Goal: Task Accomplishment & Management: Manage account settings

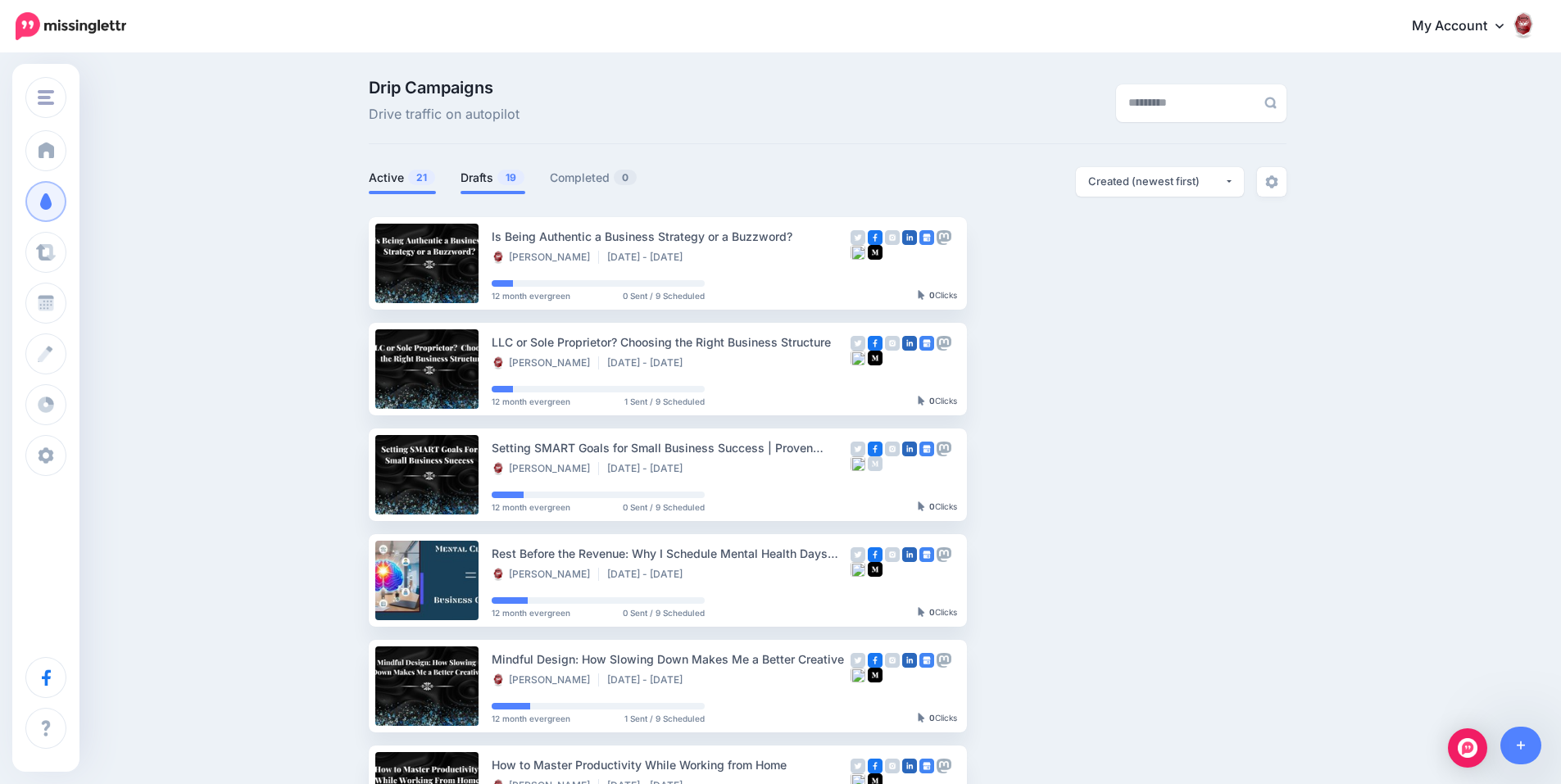
click at [489, 181] on link "Drafts 19" at bounding box center [492, 178] width 64 height 20
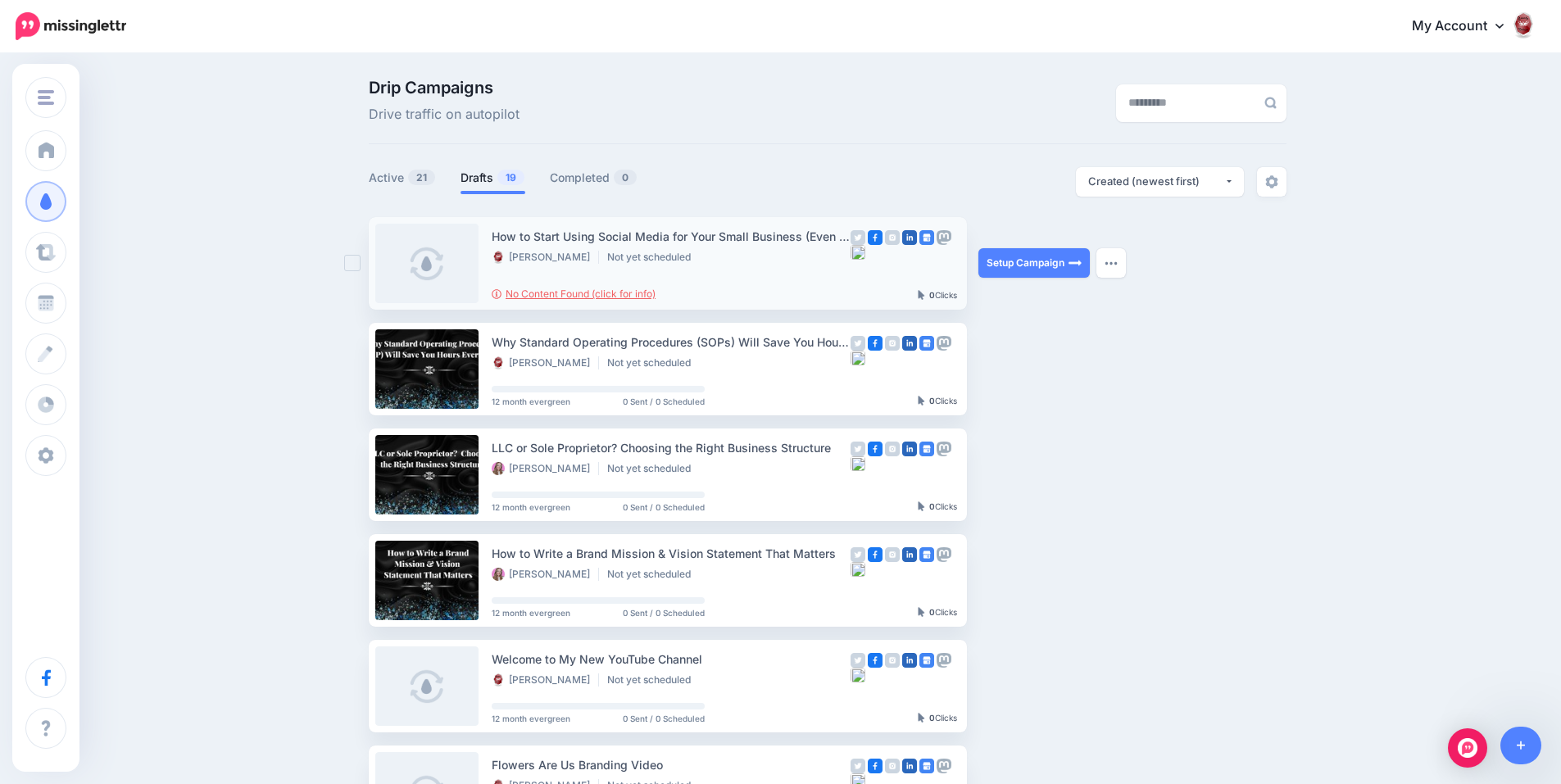
click at [608, 296] on link "No Content Found (click for info)" at bounding box center [574, 293] width 164 height 12
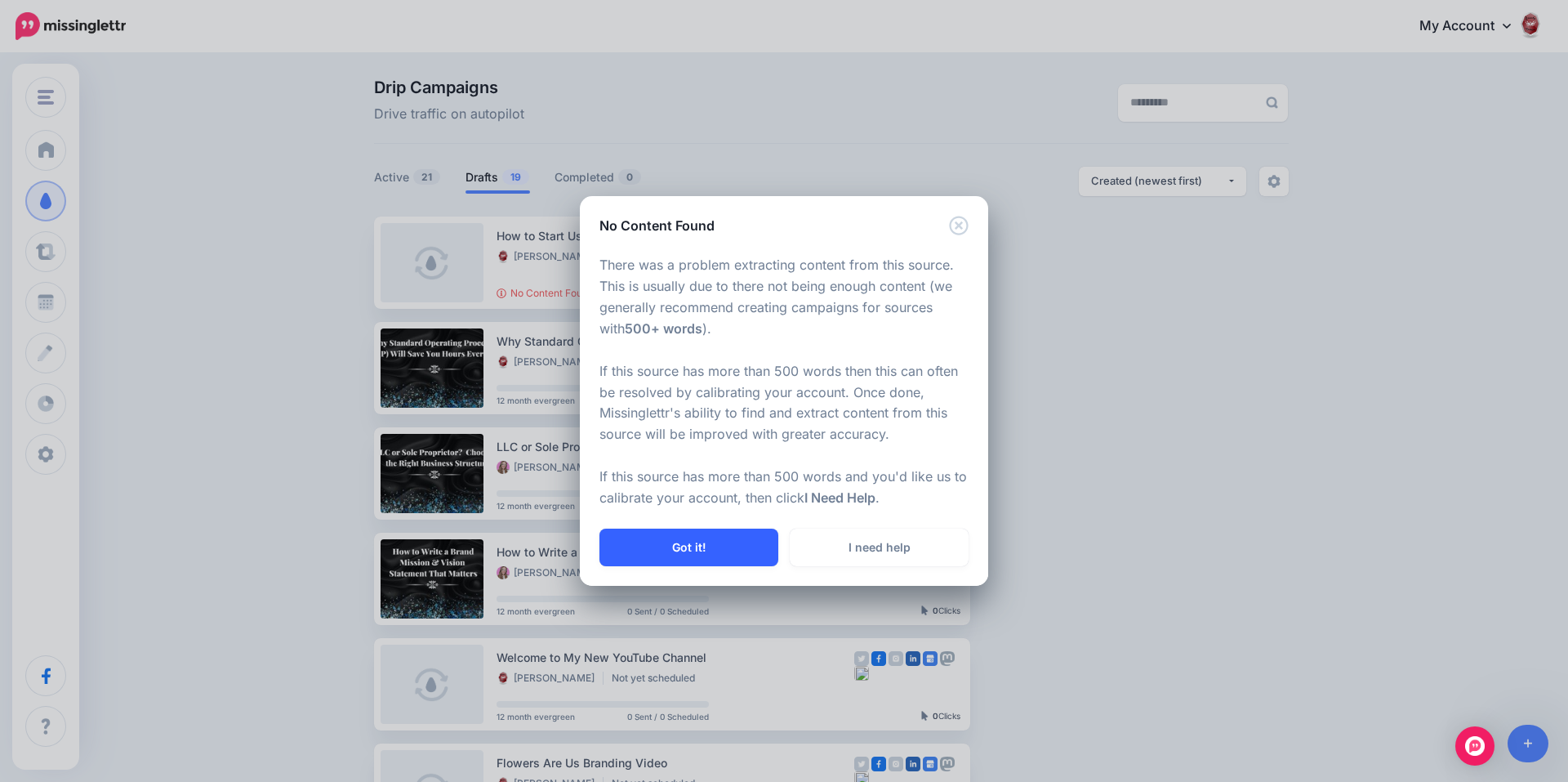
click at [706, 541] on button "Got it!" at bounding box center [688, 547] width 179 height 38
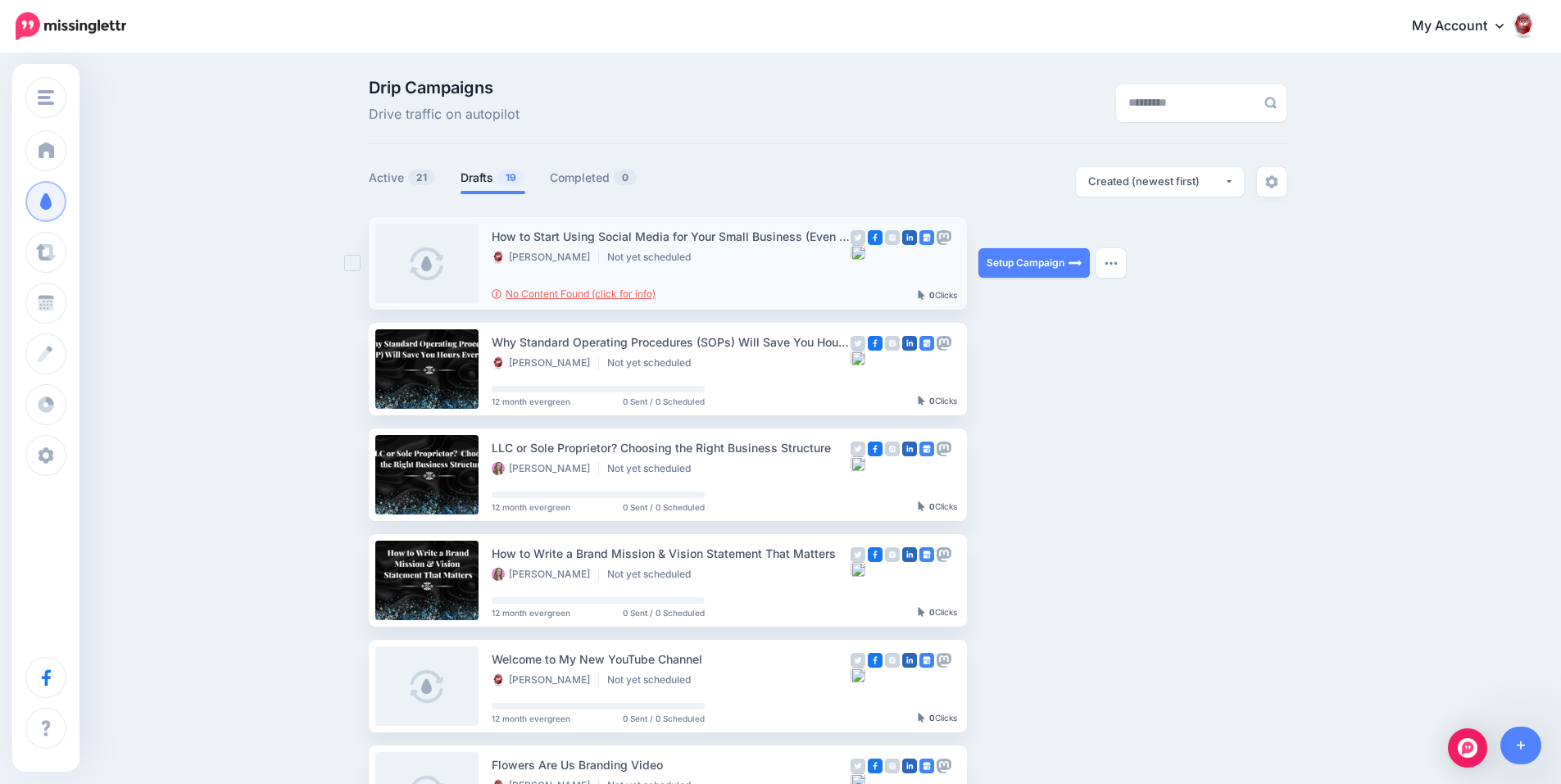
click at [656, 295] on link "No Content Found (click for info)" at bounding box center [574, 293] width 164 height 12
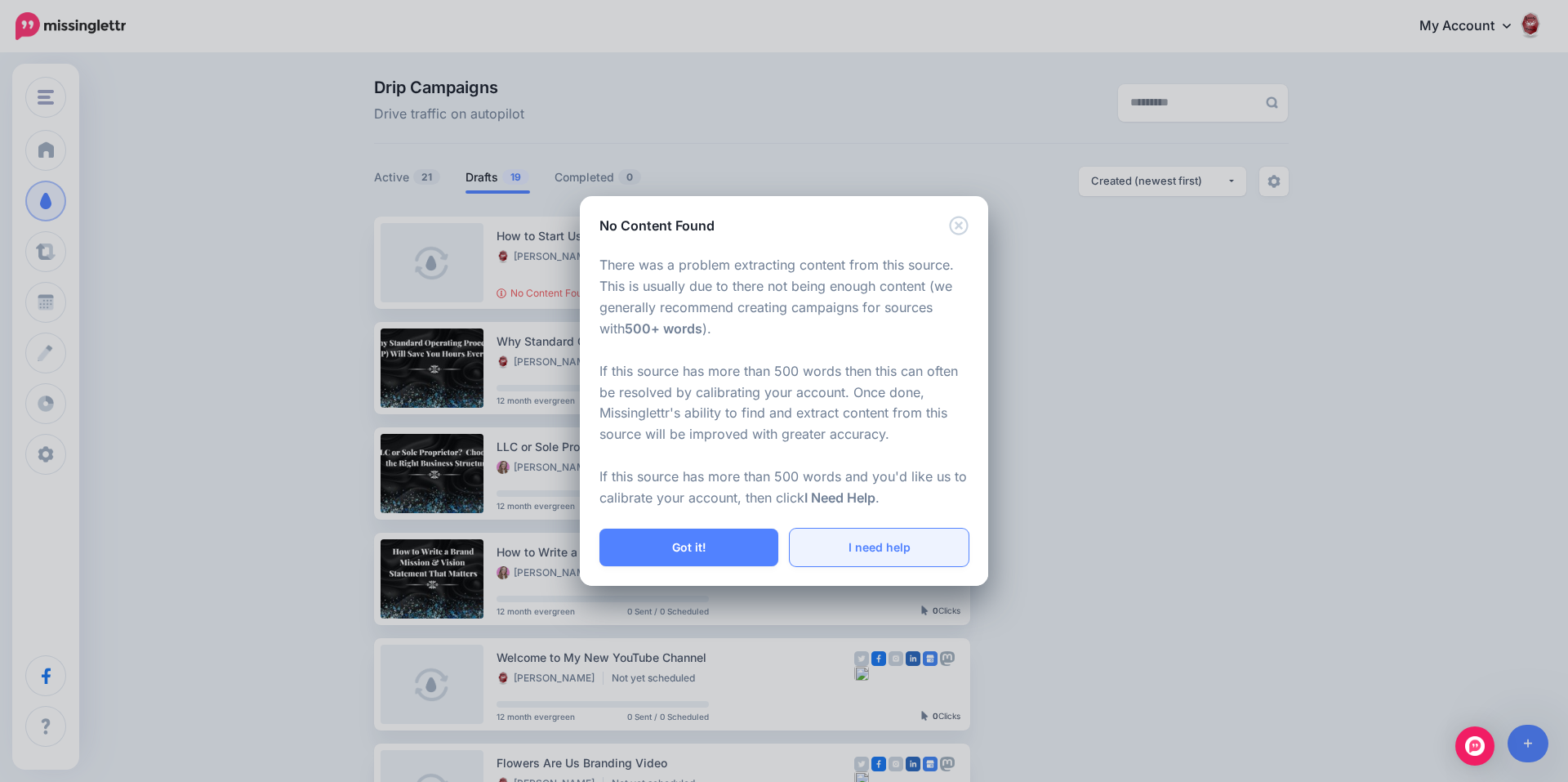
click at [846, 542] on link "I need help" at bounding box center [878, 547] width 179 height 38
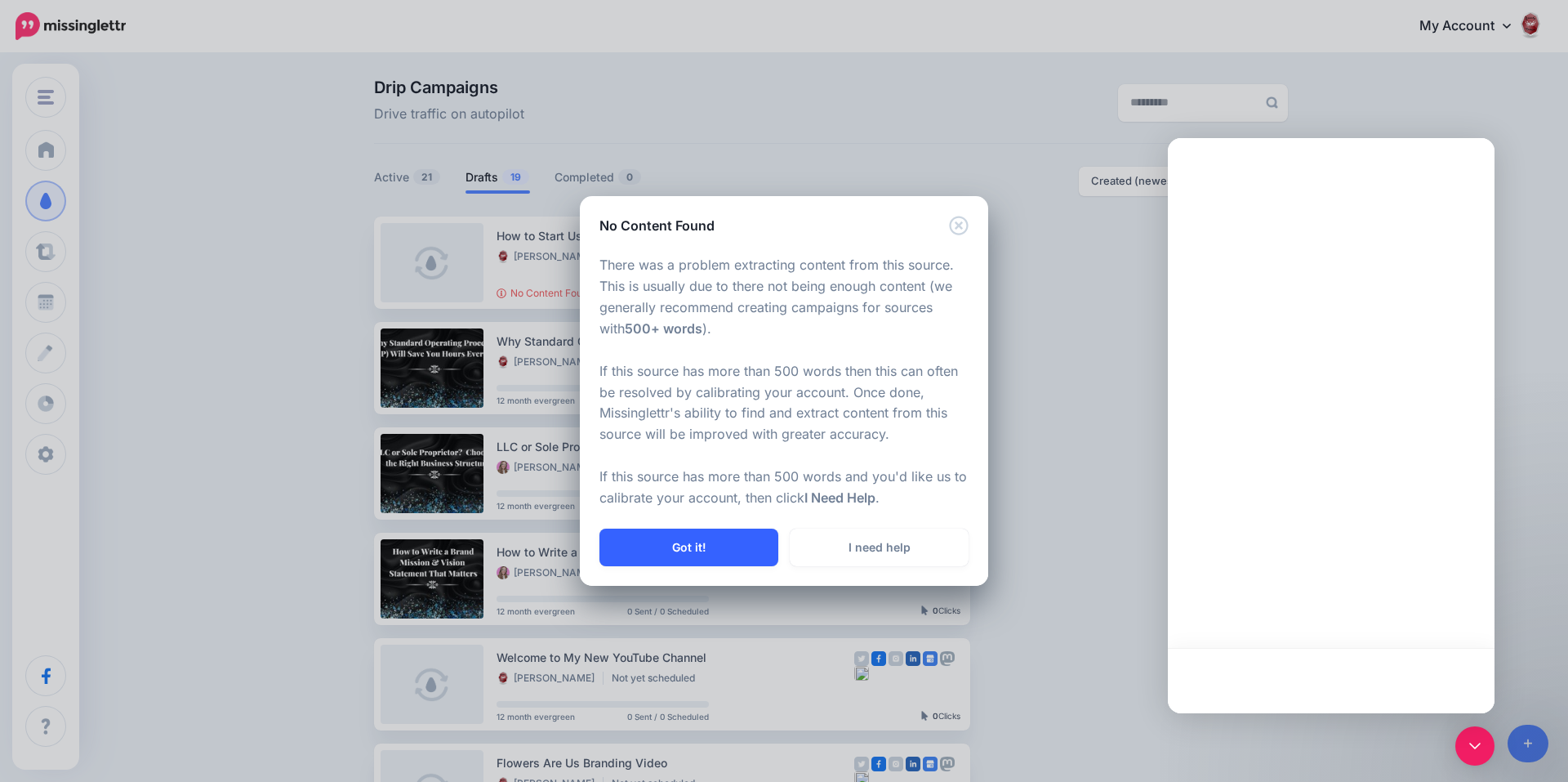
click at [722, 546] on button "Got it!" at bounding box center [688, 547] width 179 height 38
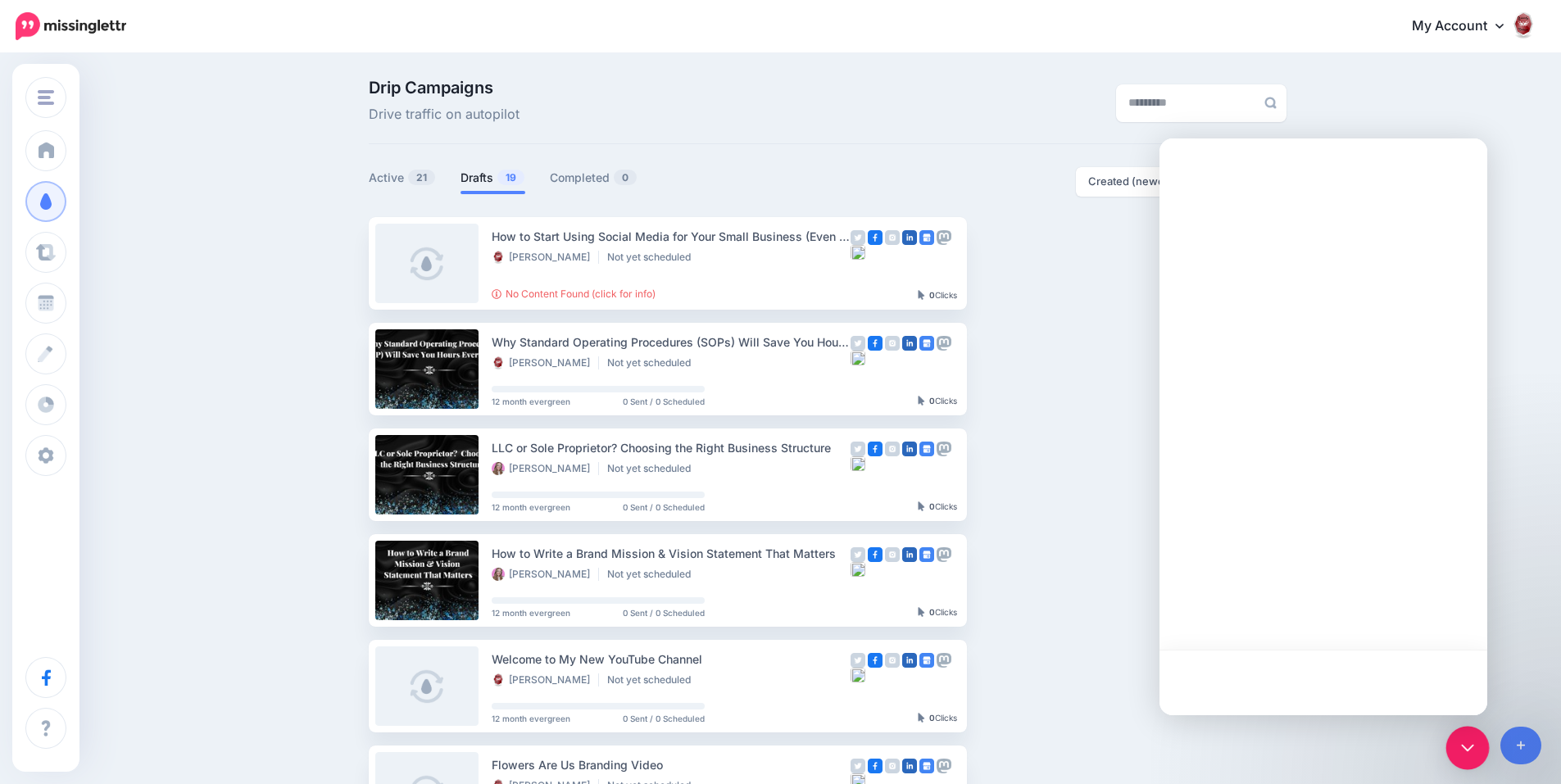
click at [1478, 754] on div "Open Intercom Messenger" at bounding box center [1469, 748] width 44 height 44
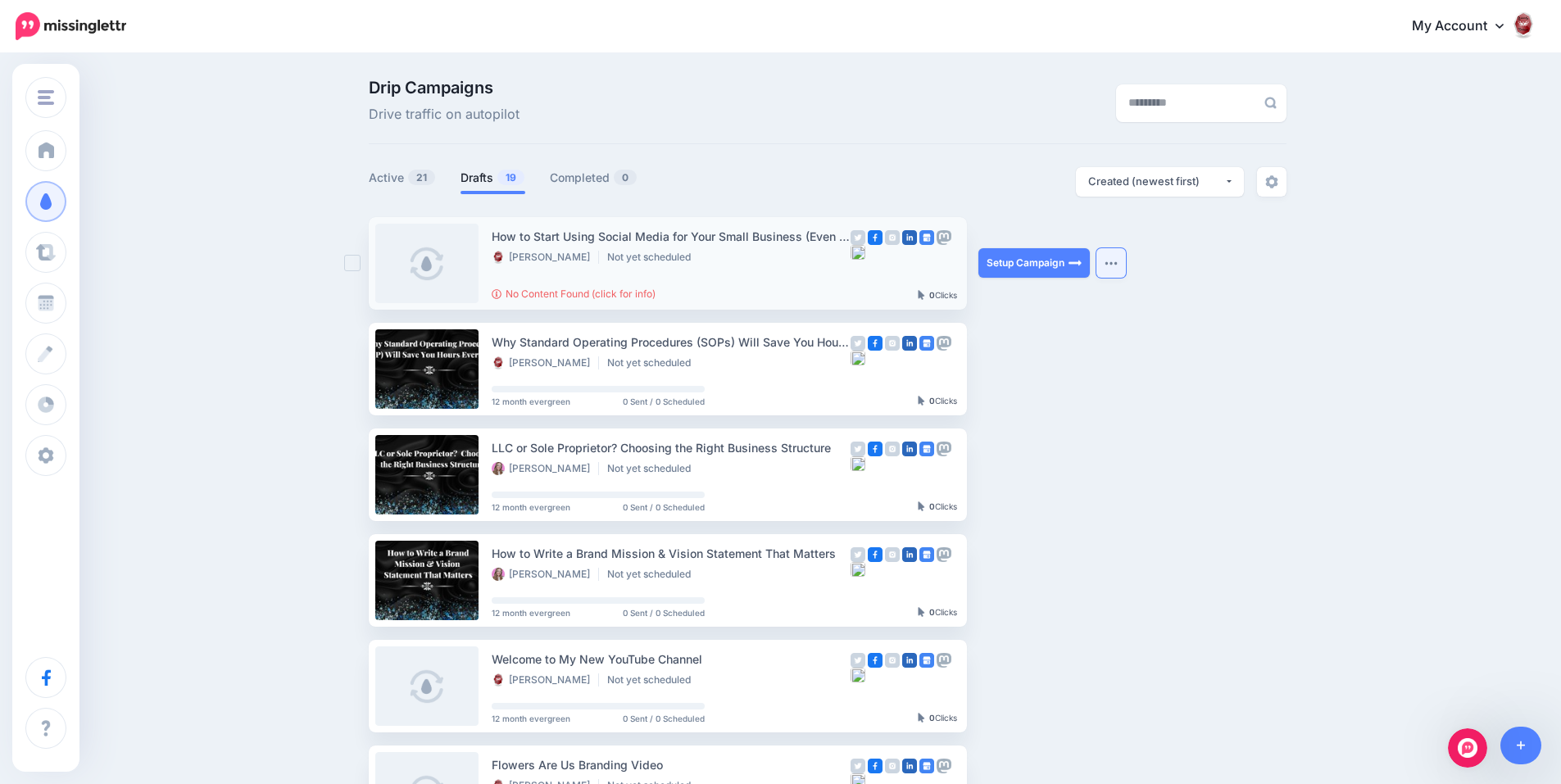
click at [1118, 264] on img "button" at bounding box center [1111, 262] width 13 height 5
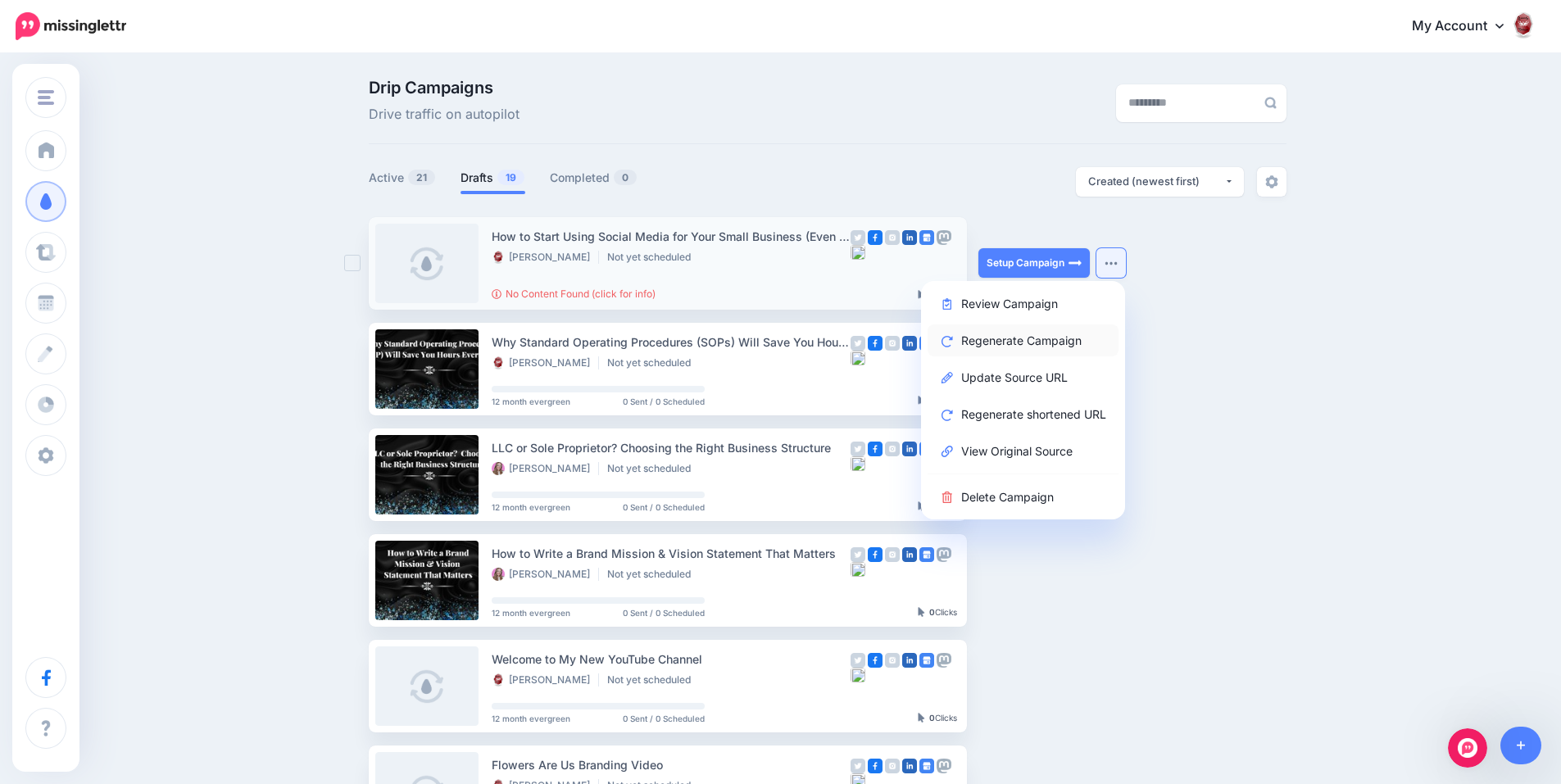
click at [1067, 341] on link "Regenerate Campaign" at bounding box center [1023, 341] width 191 height 32
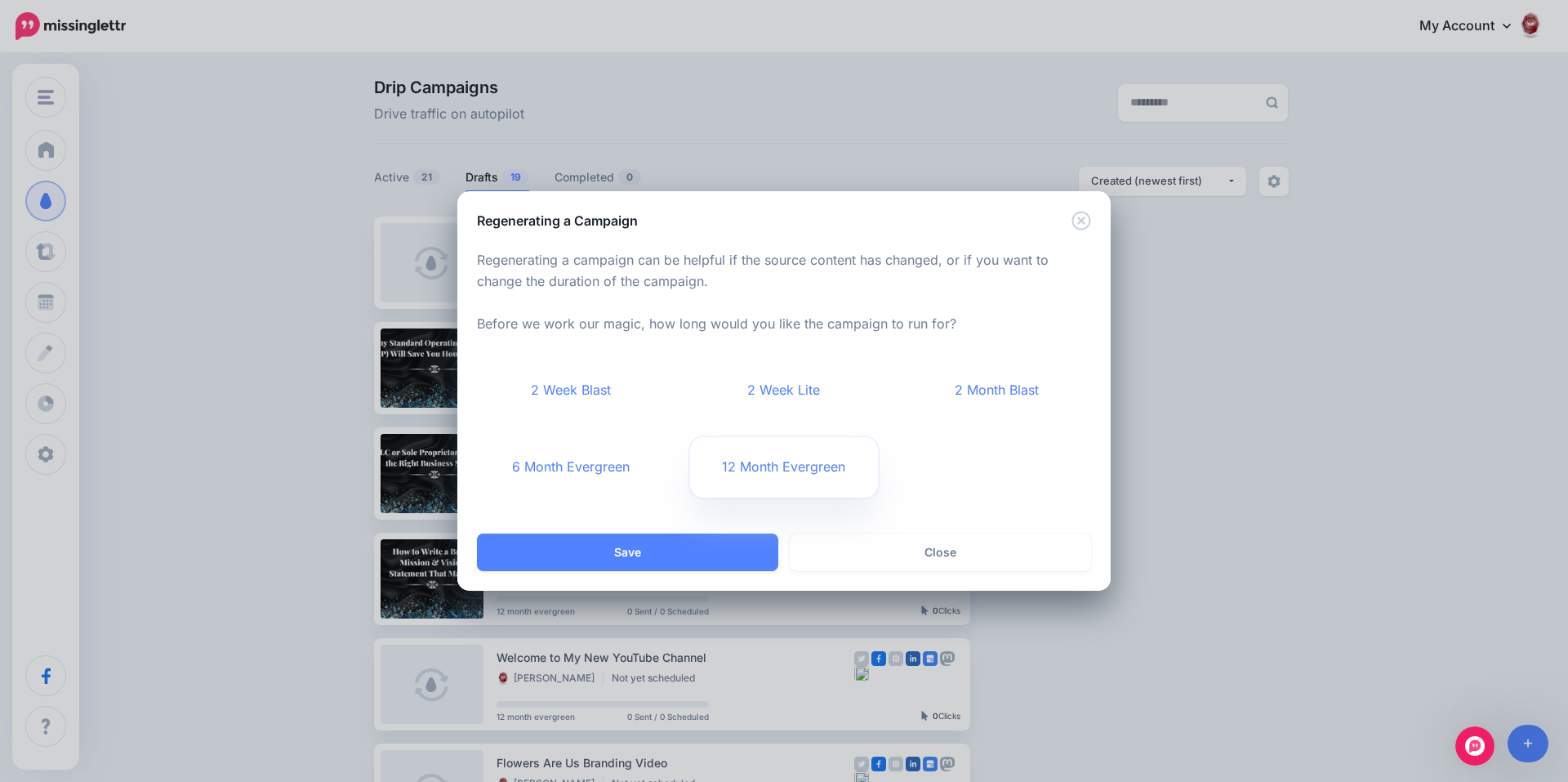
click at [770, 472] on link "12 Month Evergreen" at bounding box center [784, 467] width 188 height 60
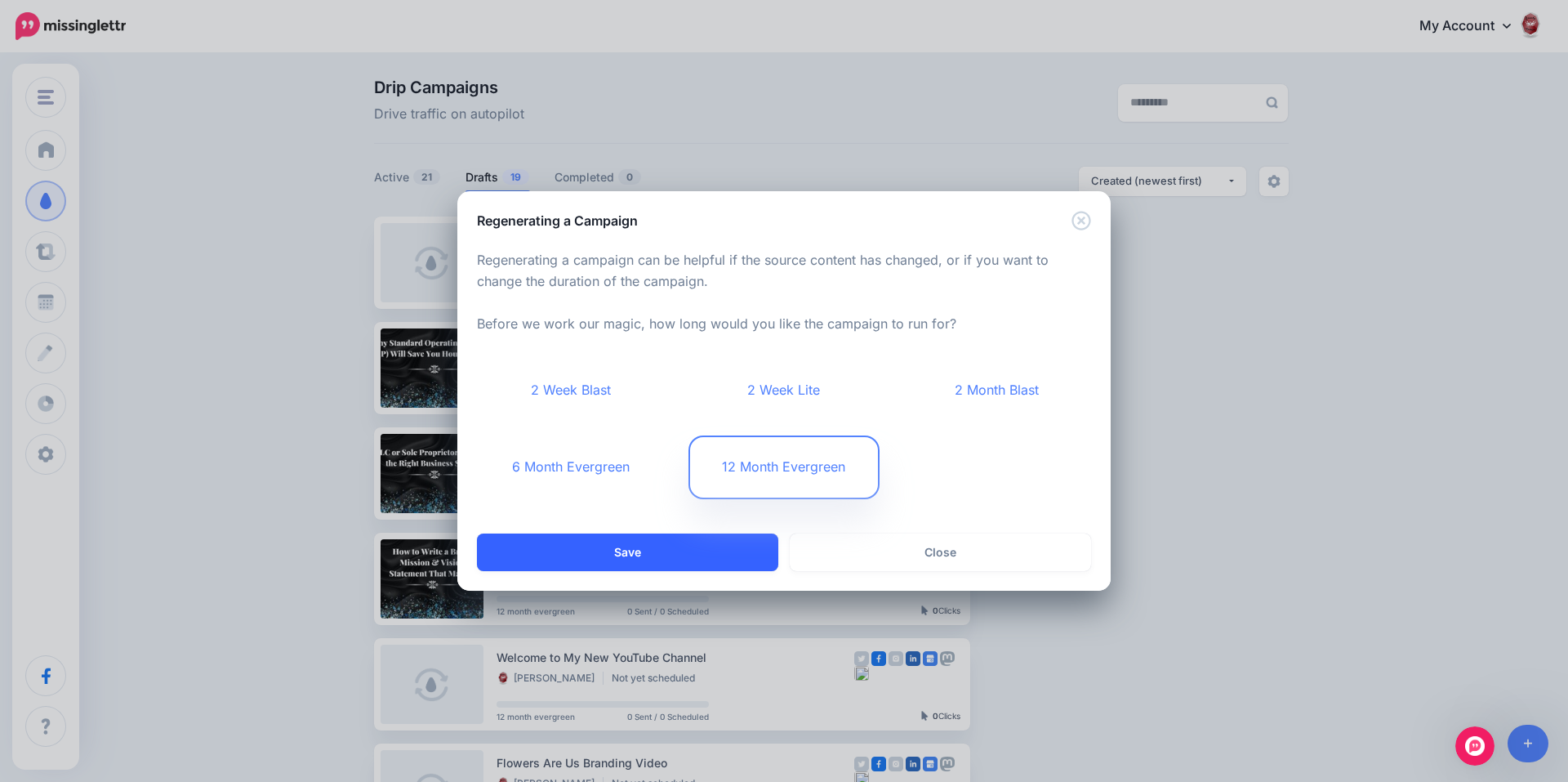
click at [722, 544] on button "Save" at bounding box center [627, 552] width 301 height 38
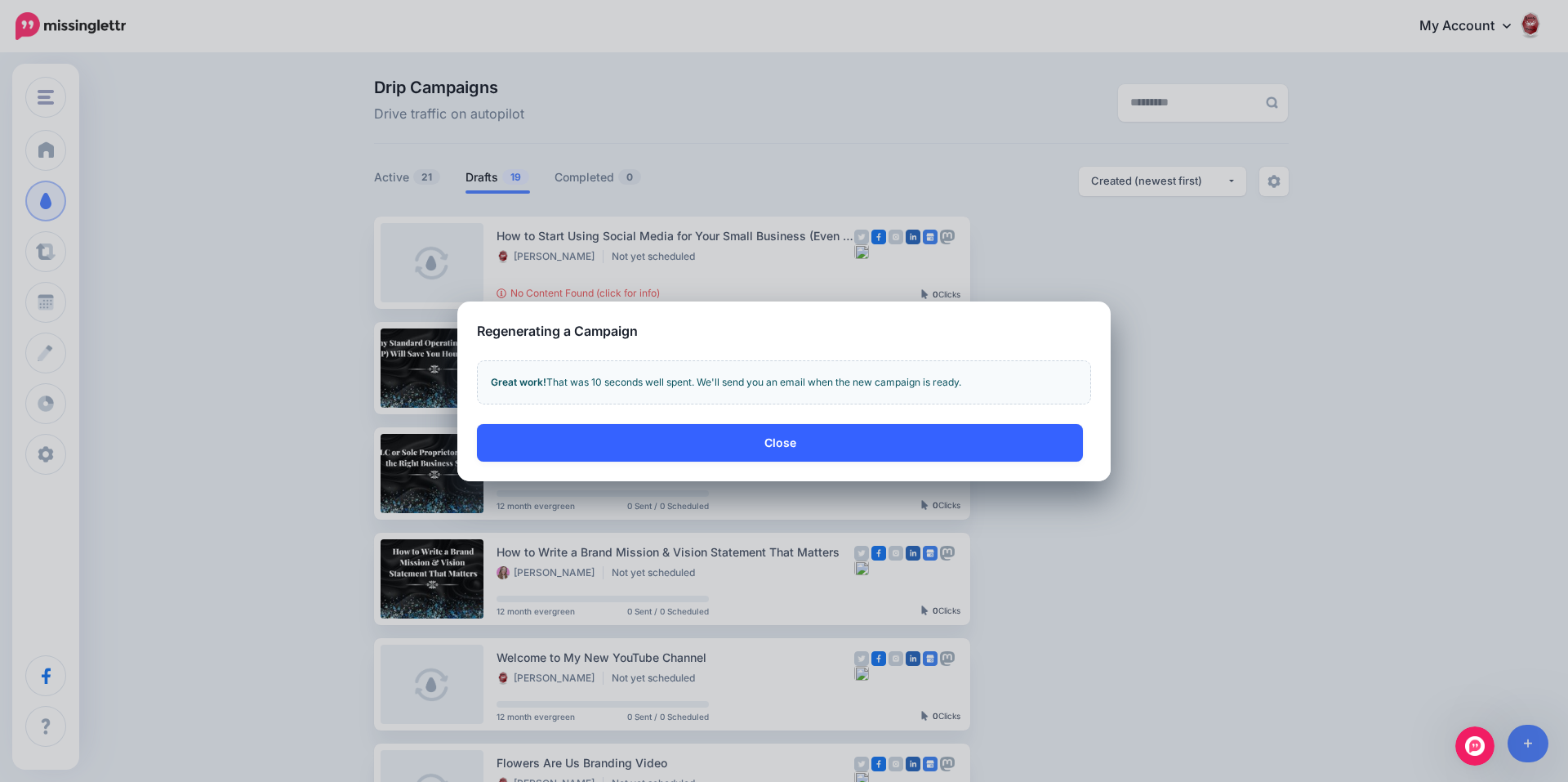
click at [926, 438] on button "Close" at bounding box center [780, 442] width 606 height 38
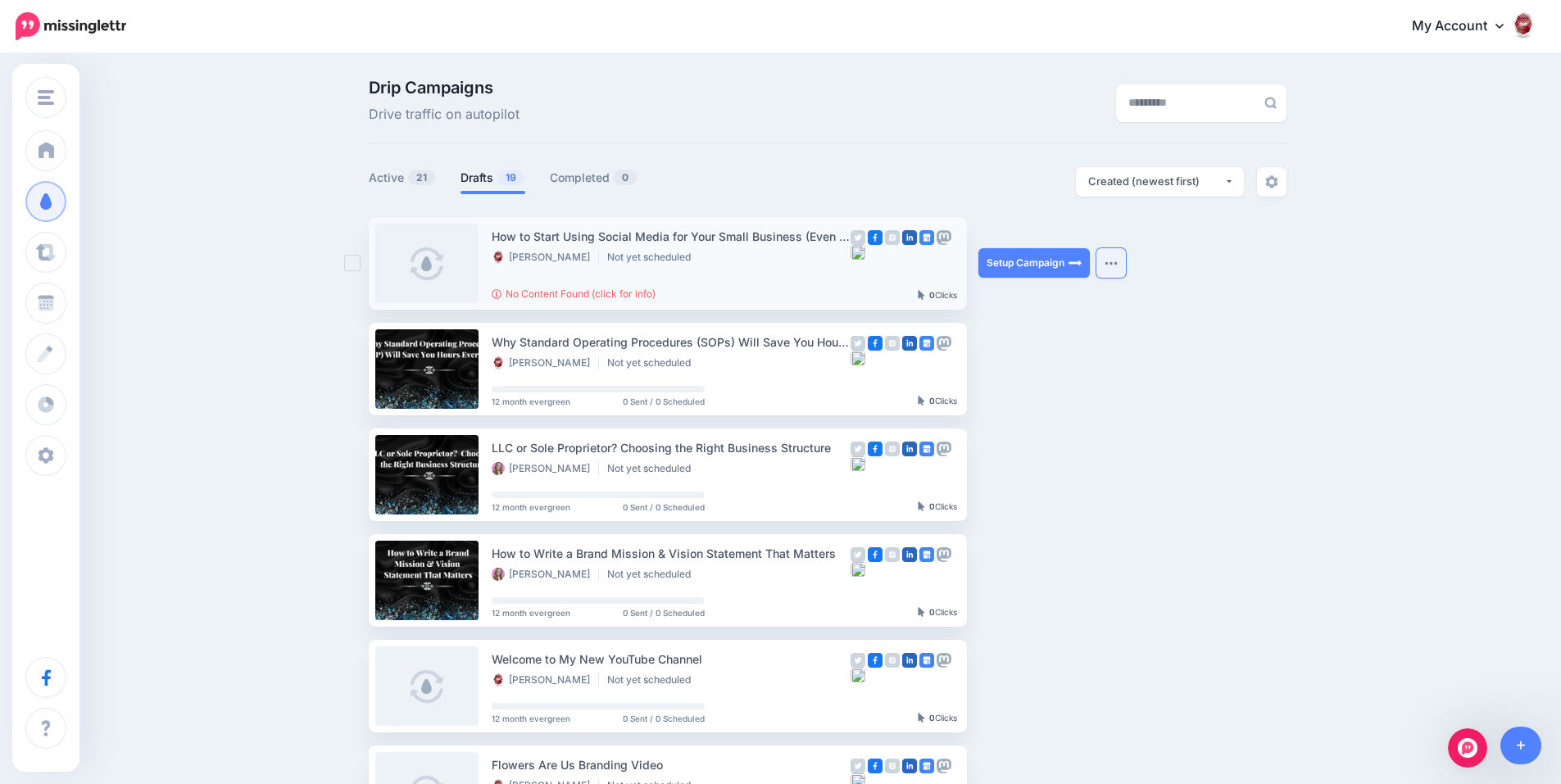
click at [1118, 263] on img "button" at bounding box center [1111, 262] width 13 height 5
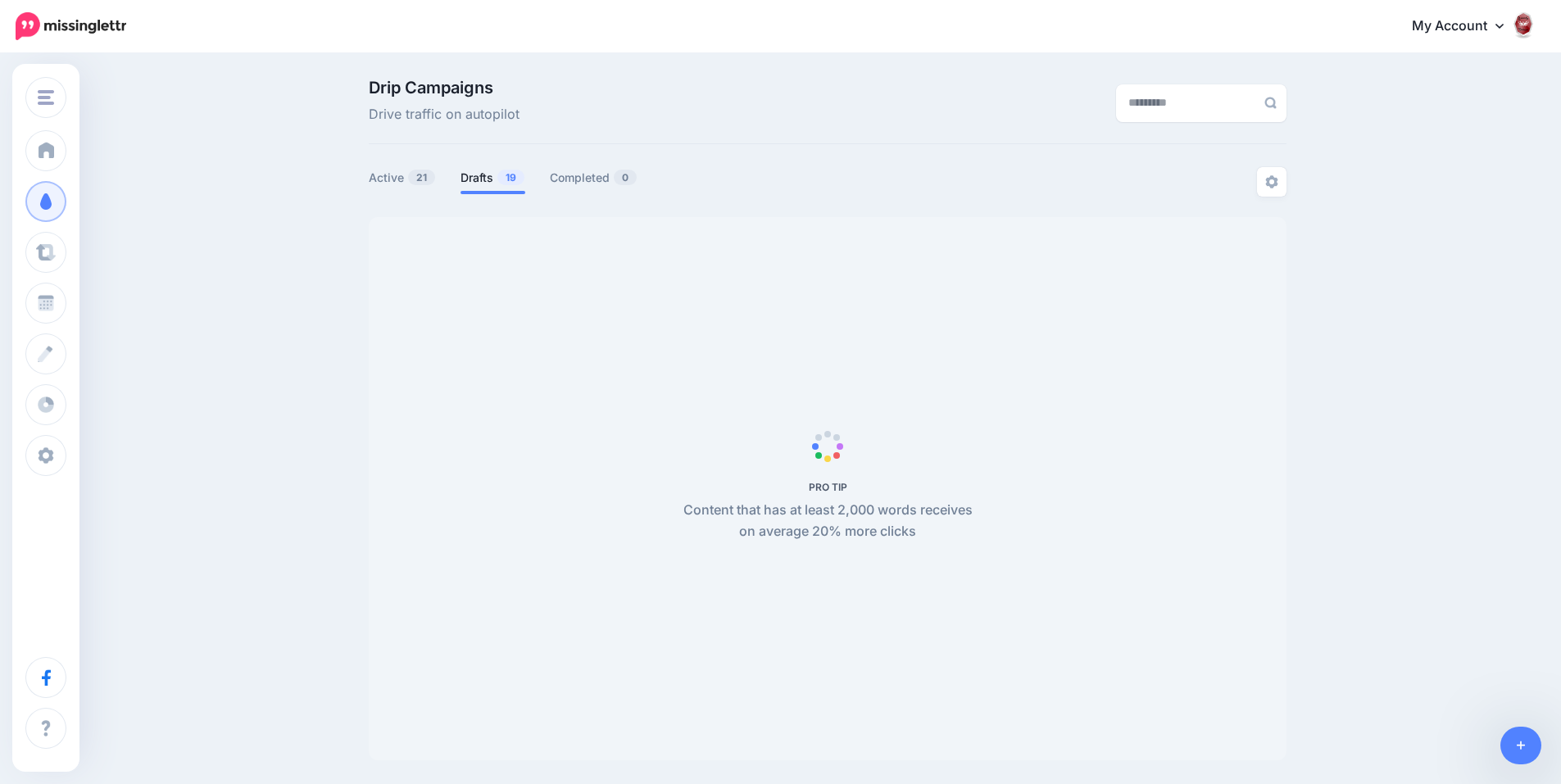
click at [407, 183] on link "Active 21" at bounding box center [402, 178] width 67 height 20
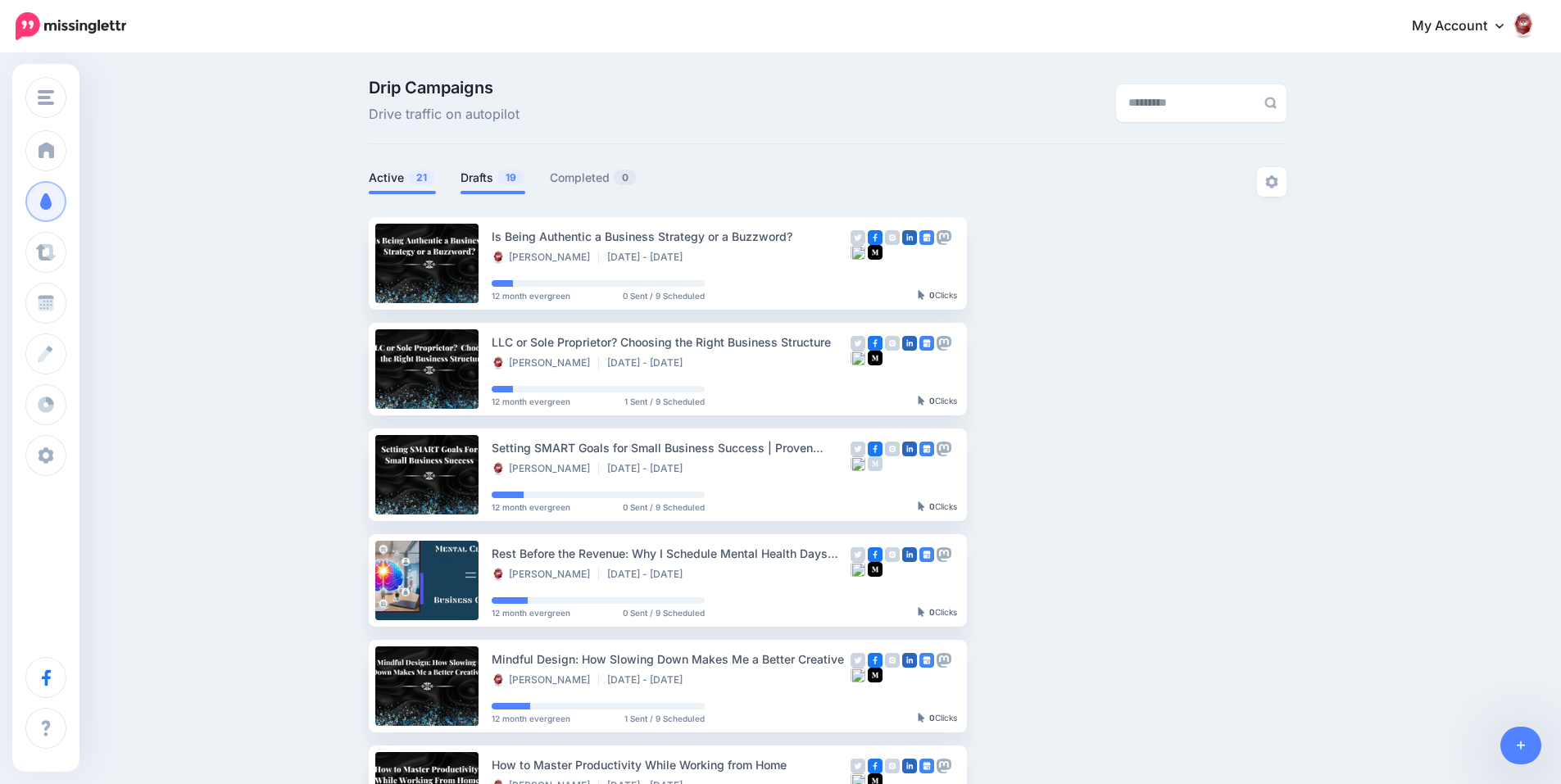
click at [492, 179] on link "Drafts 19" at bounding box center [492, 178] width 64 height 20
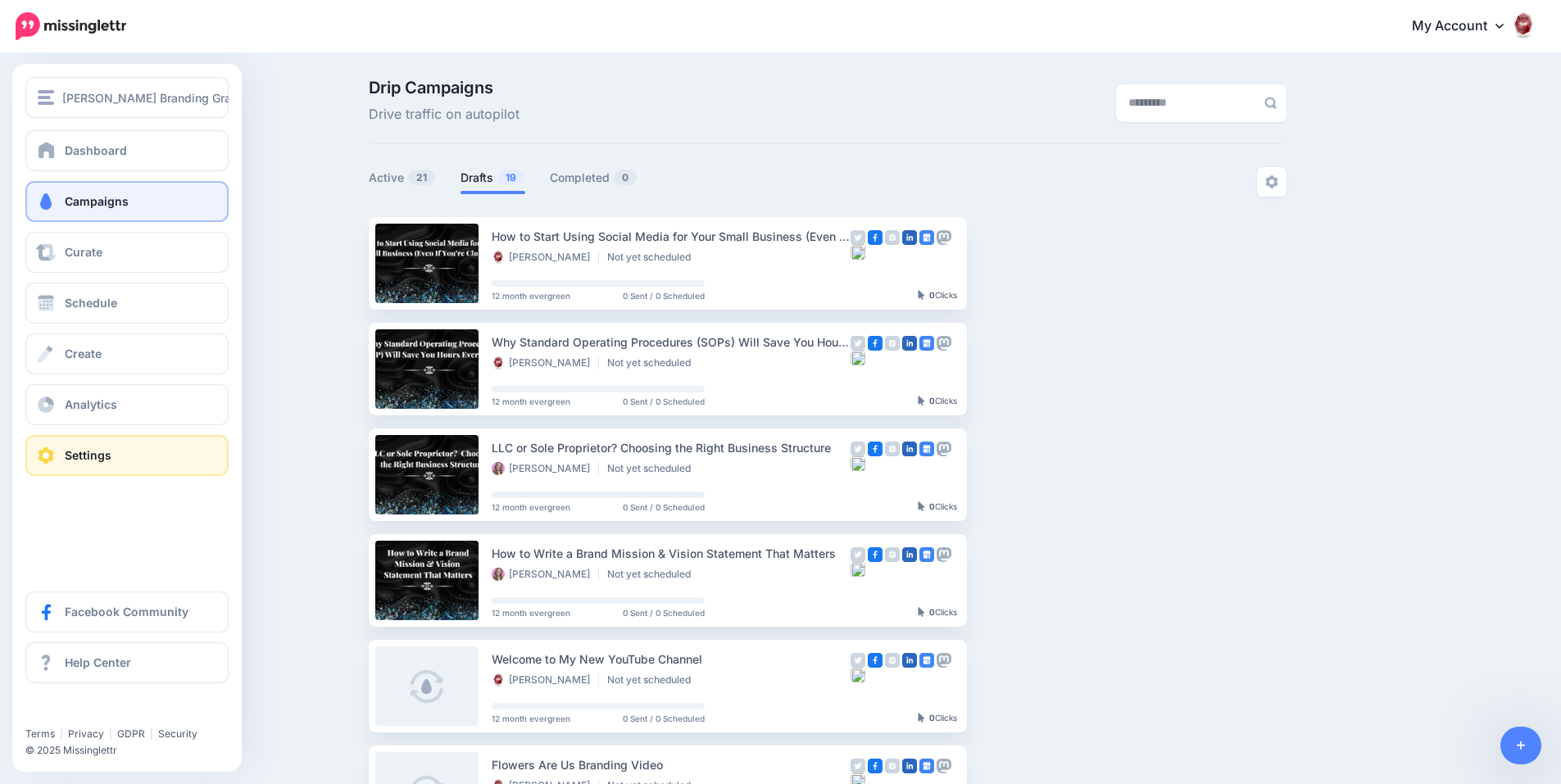
click at [64, 453] on span "Settings" at bounding box center [87, 455] width 47 height 14
